Goal: Find specific page/section: Find specific page/section

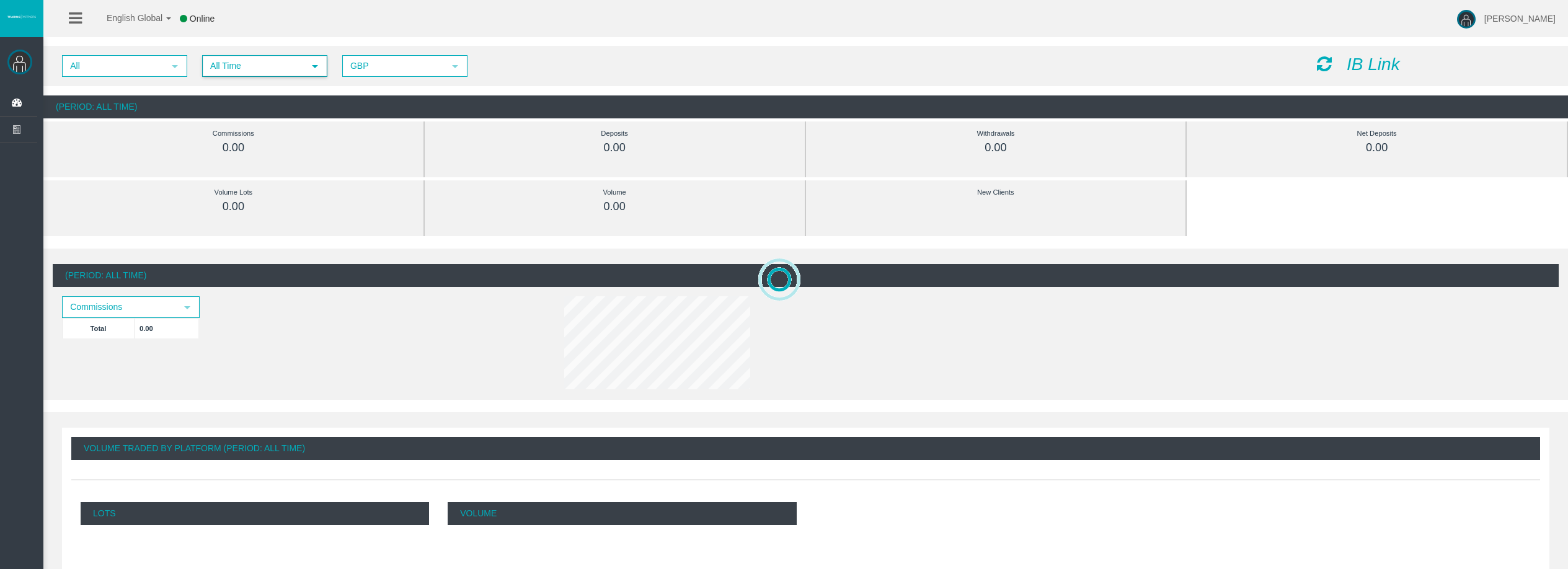
click at [225, 60] on span "All Time" at bounding box center [254, 66] width 100 height 19
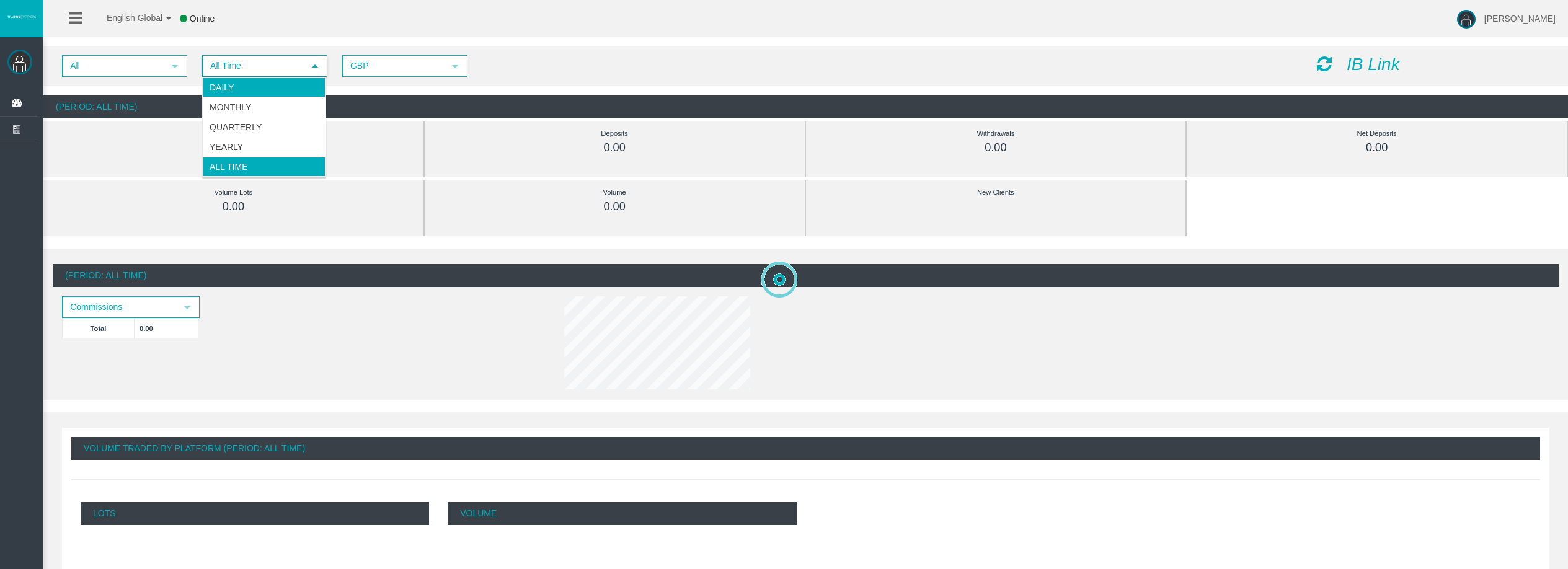
click at [240, 83] on li "Daily" at bounding box center [264, 88] width 123 height 20
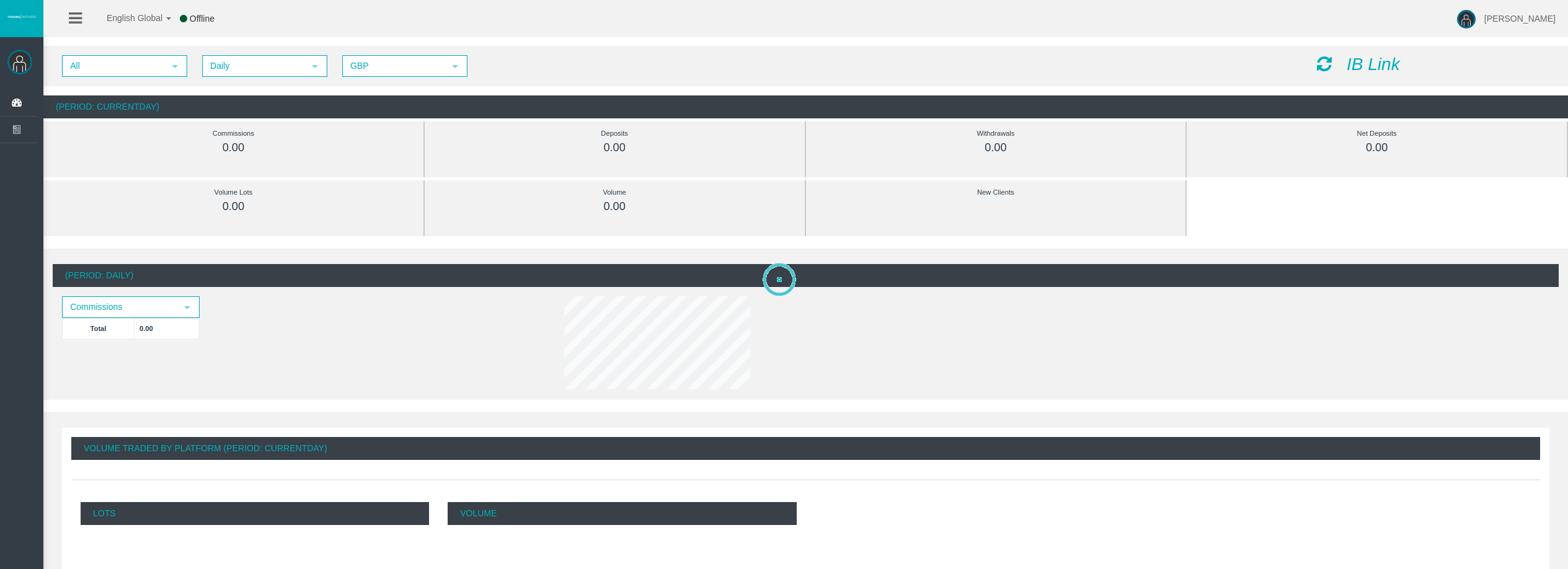
click at [1319, 61] on icon at bounding box center [1325, 64] width 15 height 17
click at [1320, 67] on icon at bounding box center [1325, 64] width 15 height 17
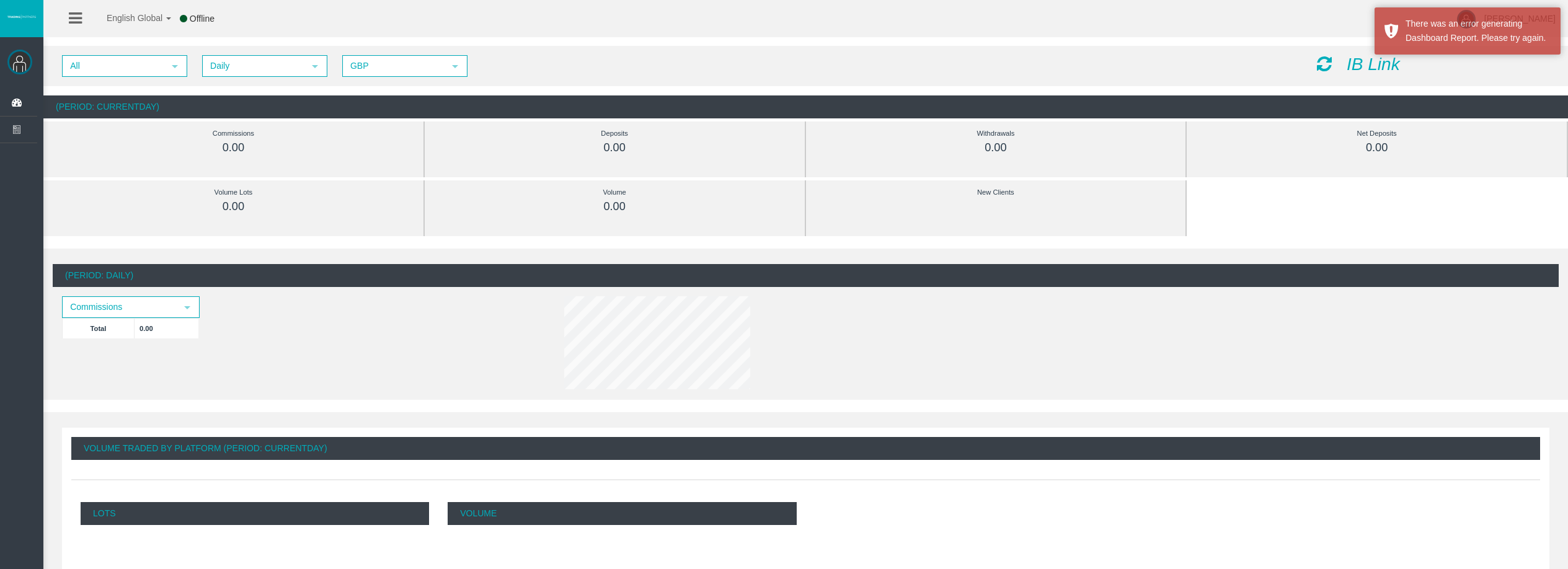
click at [1326, 62] on icon at bounding box center [1325, 64] width 15 height 17
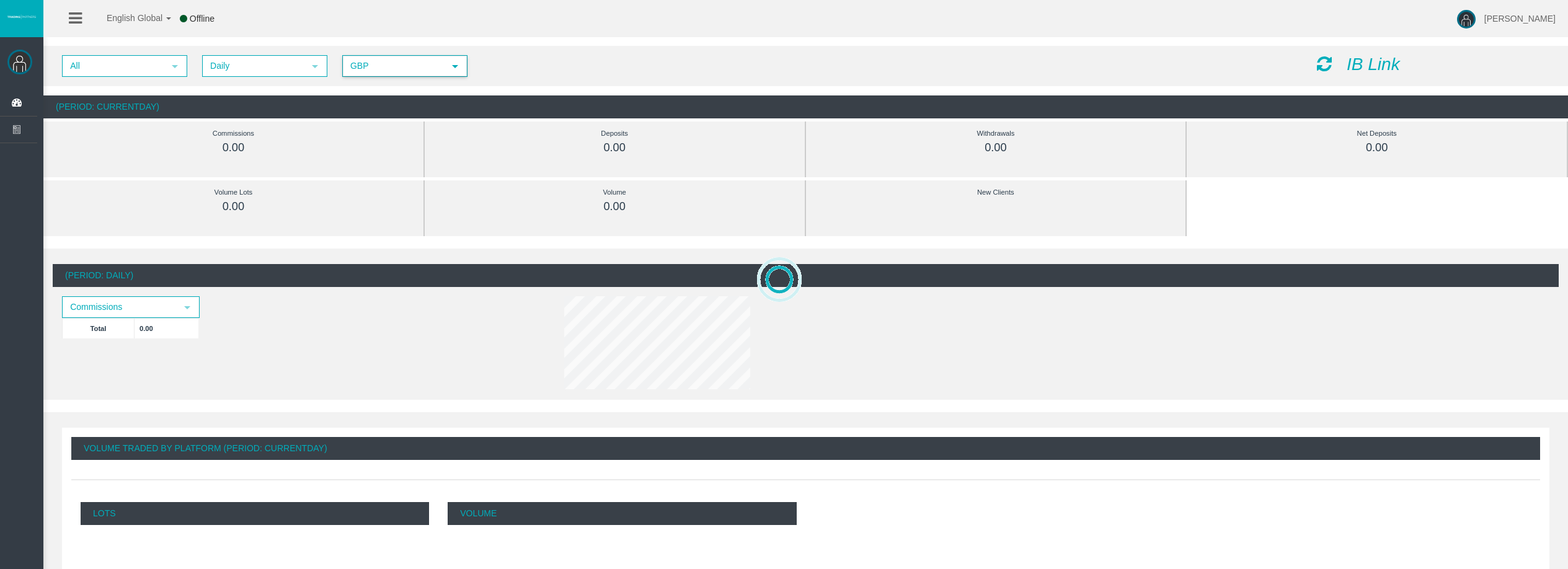
click at [364, 72] on span "GBP" at bounding box center [394, 66] width 100 height 19
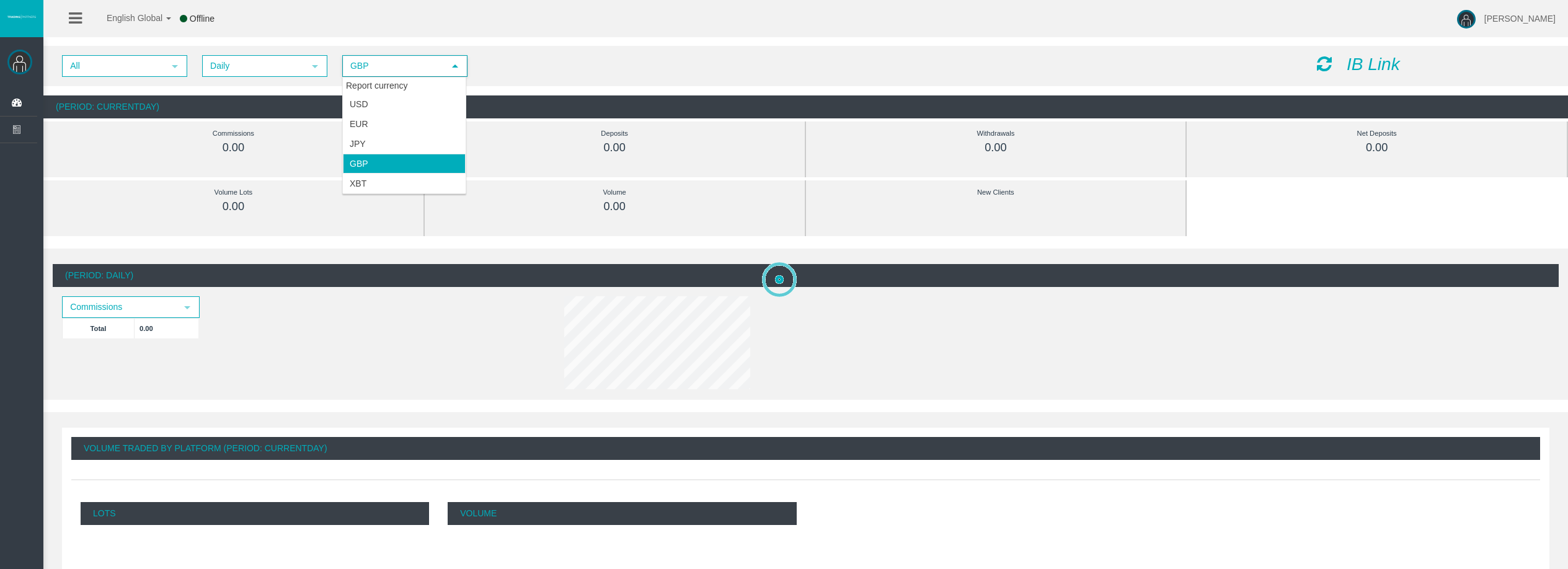
click at [369, 158] on li "GBP" at bounding box center [404, 163] width 123 height 20
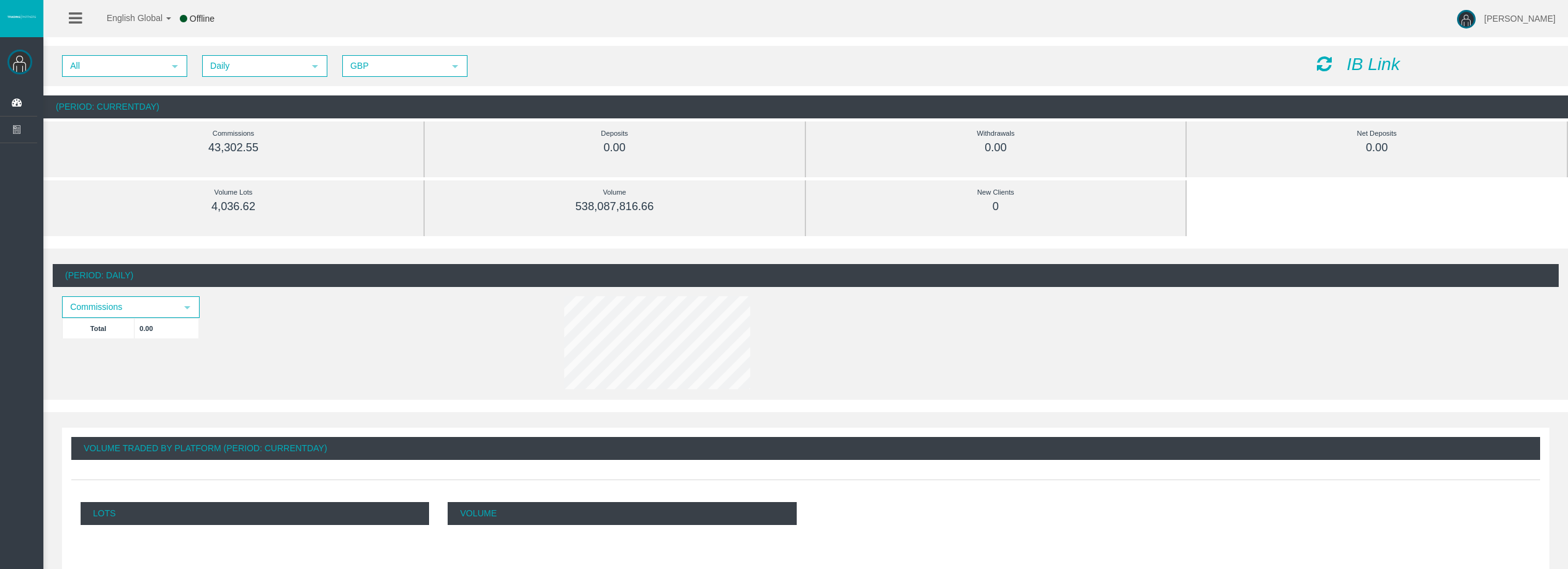
click at [1328, 56] on icon at bounding box center [1325, 64] width 15 height 17
click at [1322, 66] on icon at bounding box center [1325, 64] width 15 height 17
click at [1326, 59] on icon at bounding box center [1325, 64] width 15 height 17
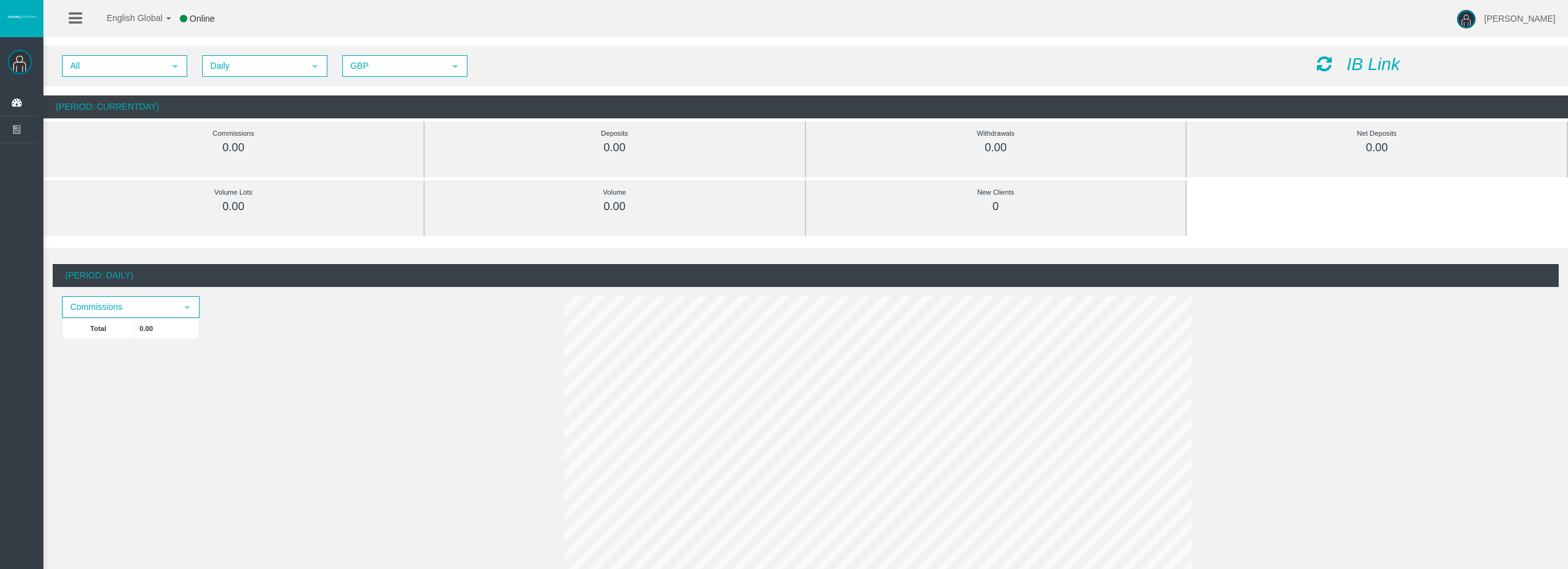
click at [1334, 66] on div "IB Link" at bounding box center [1433, 65] width 251 height 19
click at [1327, 63] on icon at bounding box center [1325, 64] width 15 height 17
click at [1331, 61] on icon at bounding box center [1325, 64] width 15 height 17
